Goal: Task Accomplishment & Management: Use online tool/utility

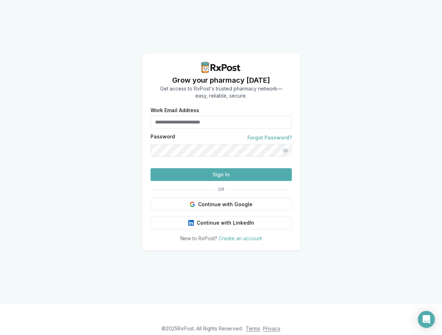
type input "**********"
click at [202, 181] on button "Sign In" at bounding box center [221, 174] width 141 height 13
click at [227, 181] on button "Sign In" at bounding box center [221, 174] width 141 height 13
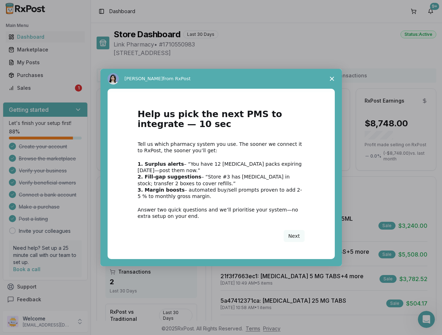
click at [331, 77] on icon "Close survey" at bounding box center [332, 79] width 4 height 4
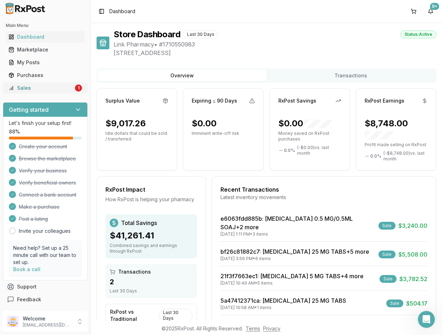
click at [54, 87] on div "Sales" at bounding box center [41, 88] width 65 height 7
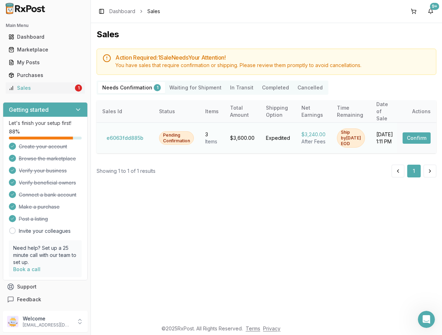
click at [423, 134] on button "Confirm" at bounding box center [417, 138] width 28 height 11
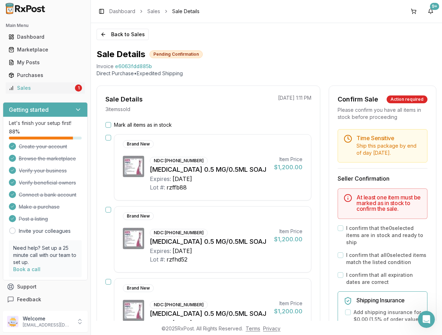
click at [108, 126] on button "Mark all items as in stock" at bounding box center [109, 125] width 6 height 6
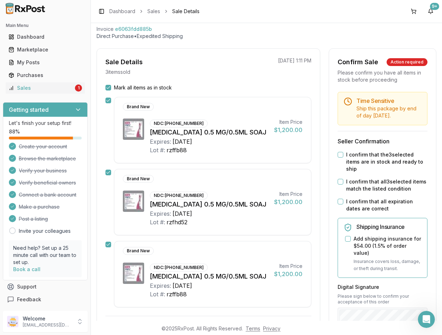
scroll to position [142, 0]
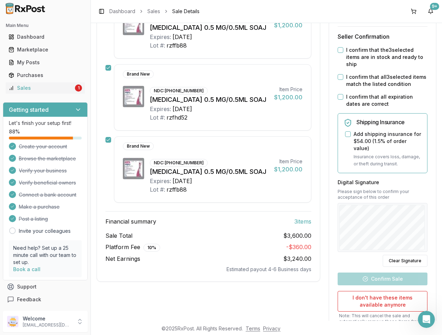
click at [338, 48] on button "I confirm that the 3 selected items are in stock and ready to ship" at bounding box center [341, 50] width 6 height 6
click at [340, 79] on button "I confirm that all 3 selected items match the listed condition" at bounding box center [341, 77] width 6 height 6
click at [340, 96] on button "I confirm that all expiration dates are correct" at bounding box center [341, 97] width 6 height 6
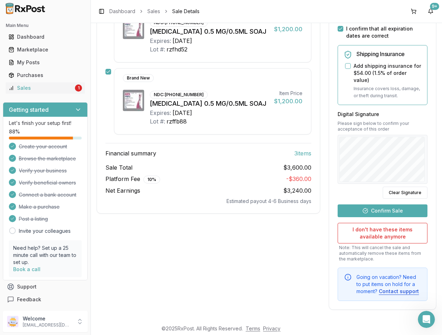
scroll to position [211, 0]
click at [382, 210] on button "Confirm Sale" at bounding box center [383, 210] width 90 height 13
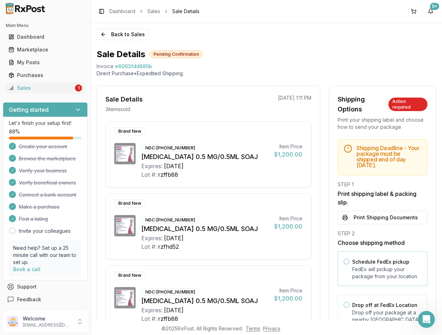
scroll to position [102, 0]
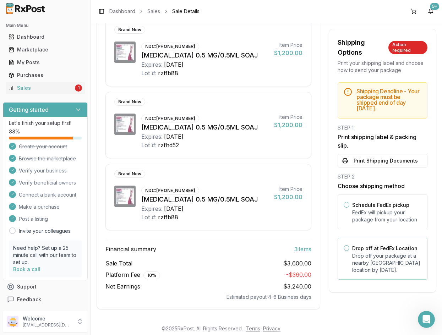
click at [344, 247] on button "Drop off at FedEx Location" at bounding box center [347, 248] width 6 height 6
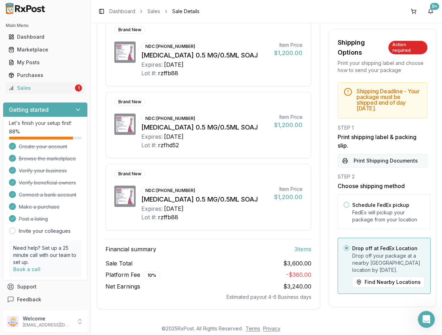
click at [385, 159] on button "Print Shipping Documents" at bounding box center [383, 160] width 90 height 13
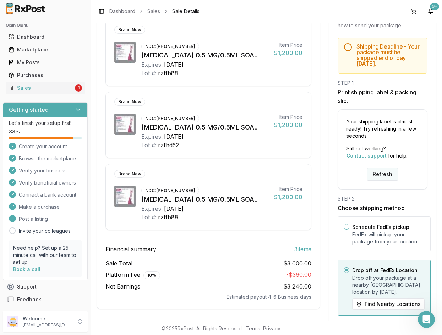
click at [381, 172] on button "Refresh" at bounding box center [383, 174] width 32 height 13
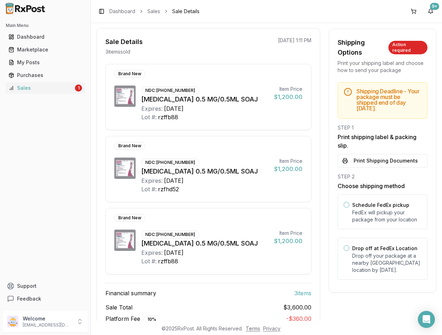
scroll to position [102, 0]
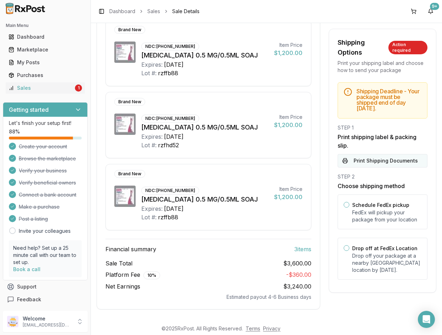
click at [382, 161] on button "Print Shipping Documents" at bounding box center [383, 160] width 90 height 13
